Goal: Information Seeking & Learning: Learn about a topic

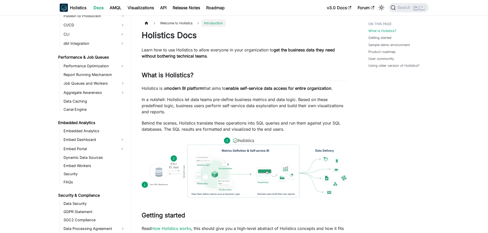
scroll to position [439, 0]
click at [116, 68] on link "Performance Optimization" at bounding box center [90, 66] width 56 height 8
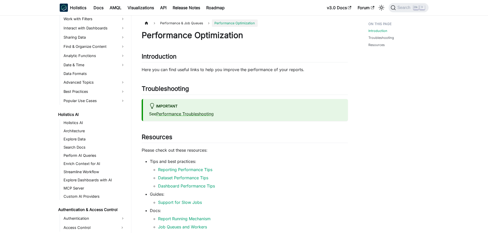
scroll to position [168, 0]
click at [109, 90] on link "Best Practices" at bounding box center [94, 92] width 65 height 8
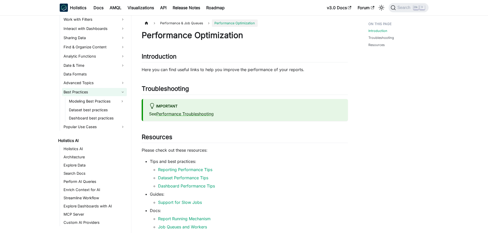
click at [109, 90] on link "Best Practices" at bounding box center [94, 92] width 65 height 8
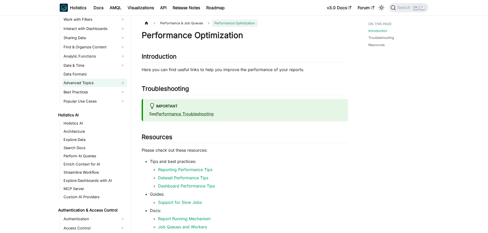
click at [113, 79] on link "Advanced Topics" at bounding box center [94, 83] width 65 height 8
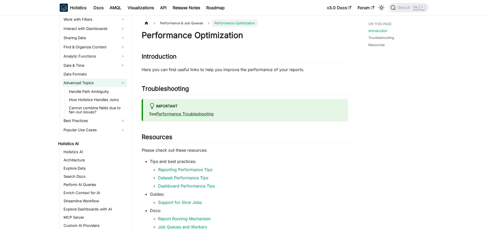
click at [113, 79] on link "Advanced Topics" at bounding box center [94, 83] width 65 height 8
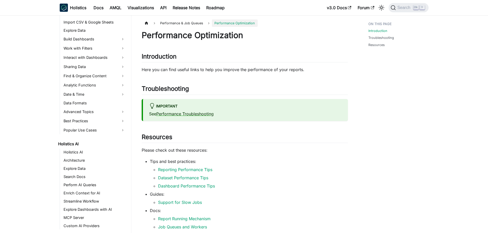
scroll to position [139, 0]
click at [112, 77] on link "Find & Organize Content" at bounding box center [94, 76] width 65 height 8
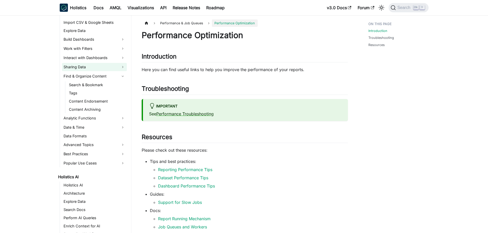
click at [118, 65] on link "Sharing Data" at bounding box center [94, 67] width 65 height 8
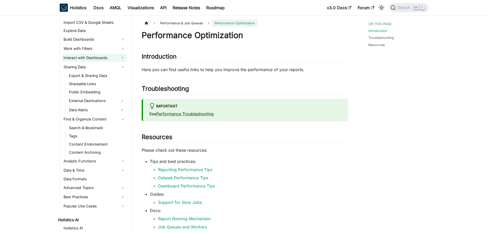
click at [118, 60] on link "Interact with Dashboards" at bounding box center [94, 58] width 65 height 8
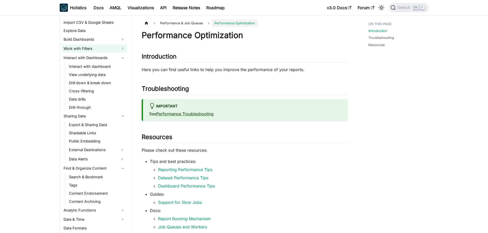
click at [114, 47] on link "Work with Filters" at bounding box center [94, 49] width 65 height 8
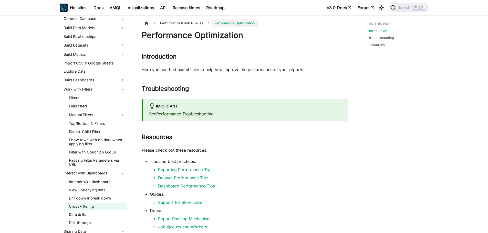
scroll to position [98, 0]
click at [404, 6] on span "Search" at bounding box center [405, 7] width 18 height 5
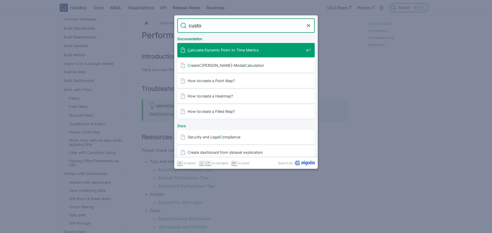
type input "custom"
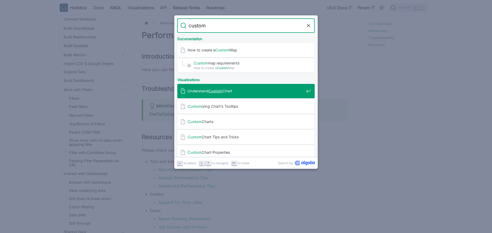
click at [246, 92] on span "Understand Custom Chart" at bounding box center [245, 91] width 116 height 5
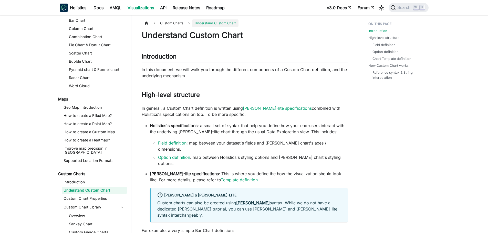
scroll to position [135, 0]
click at [81, 220] on link "Sankey Chart" at bounding box center [96, 223] width 59 height 7
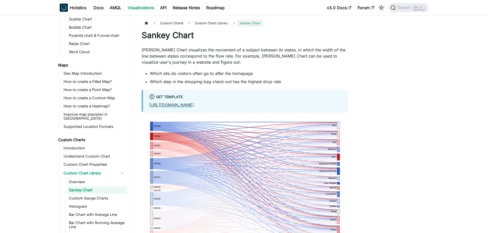
click at [194, 105] on link "[URL][DOMAIN_NAME]" at bounding box center [171, 104] width 45 height 5
